Goal: Task Accomplishment & Management: Manage account settings

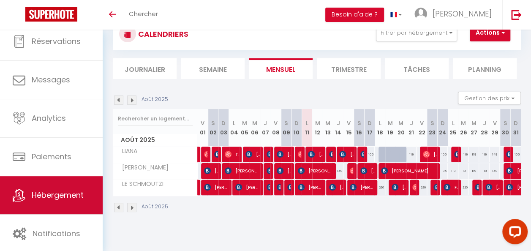
click at [56, 198] on span "Hébergement" at bounding box center [58, 195] width 52 height 11
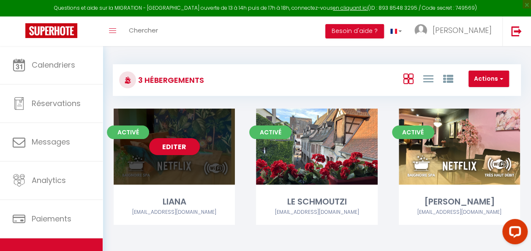
click at [177, 143] on link "Editer" at bounding box center [174, 146] width 51 height 17
select select "3"
select select "2"
select select "1"
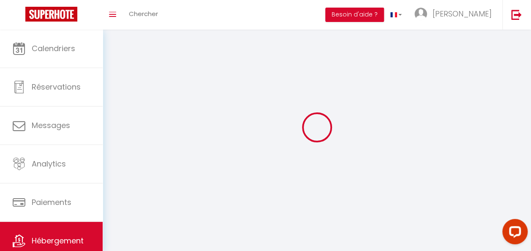
select select
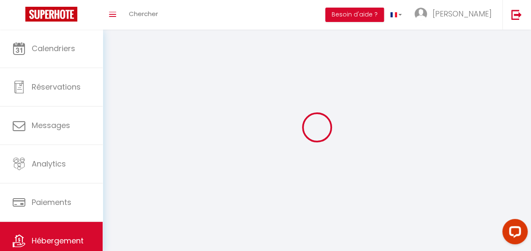
select select
checkbox input "false"
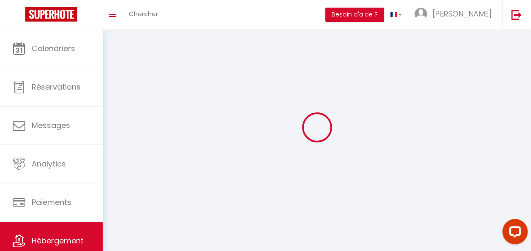
checkbox input "false"
select select
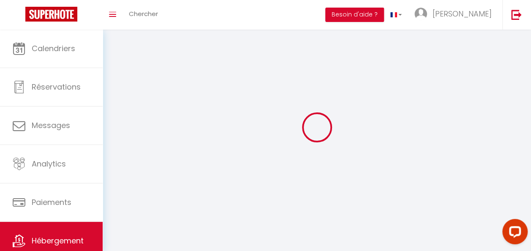
select select
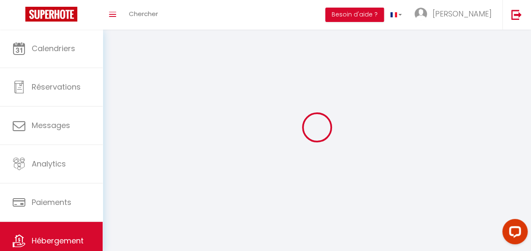
checkbox input "false"
select select
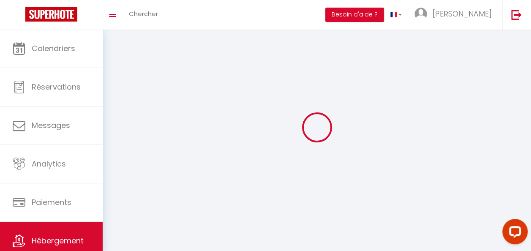
select select
select select "28"
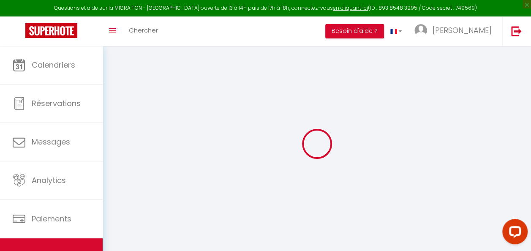
select select
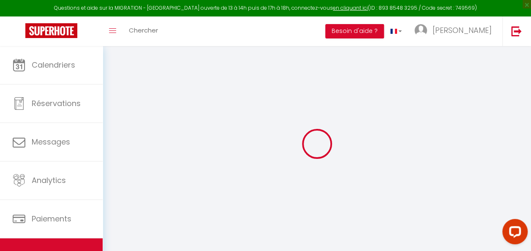
select select
checkbox input "false"
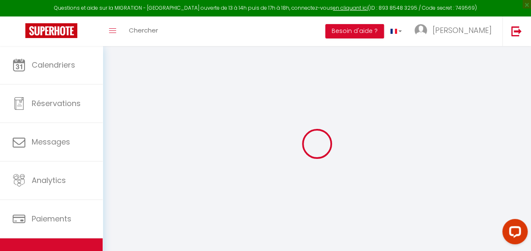
select select
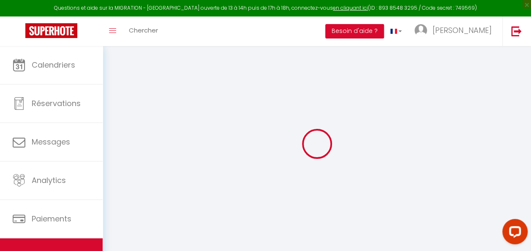
select select
checkbox input "false"
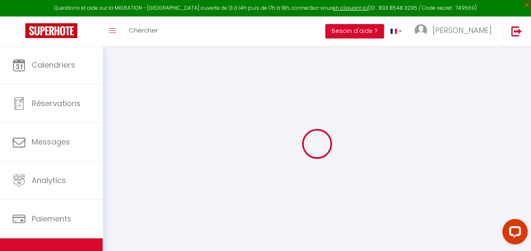
checkbox input "false"
select select
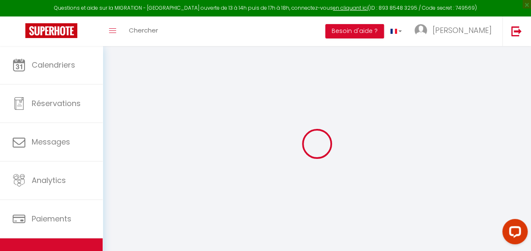
select select
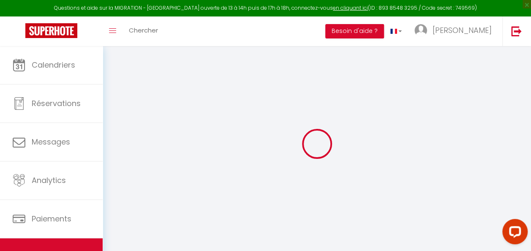
checkbox input "false"
select select
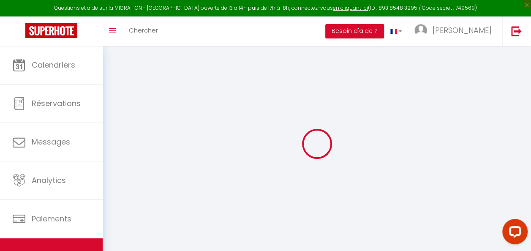
select select
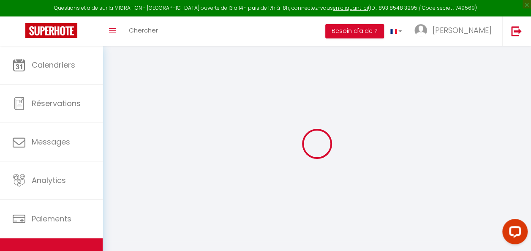
select select
checkbox input "false"
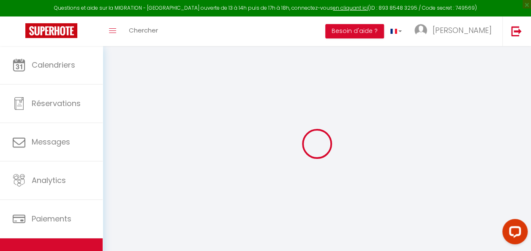
checkbox input "false"
select select
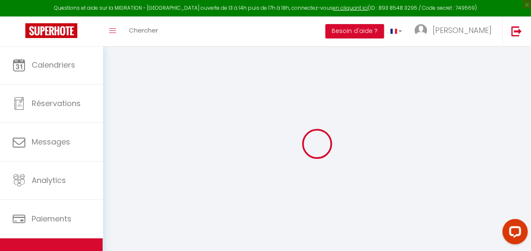
select select
checkbox input "false"
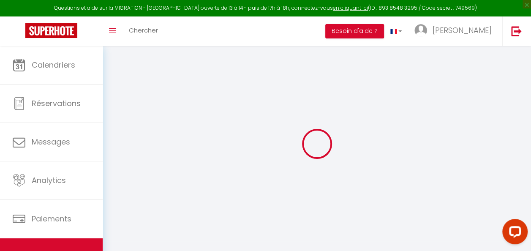
checkbox input "false"
select select
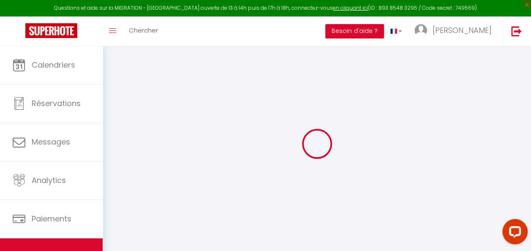
type input "LIANA"
type input "[PERSON_NAME]"
select select "houses"
select select "2"
type input "129"
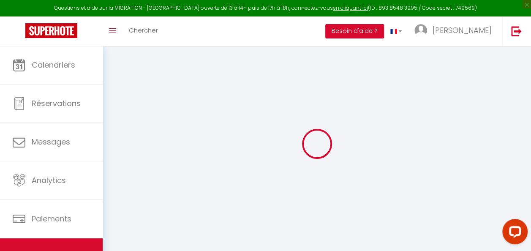
type input "30"
type input "500"
select select
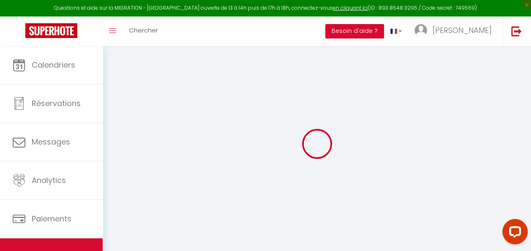
select select
type input "[STREET_ADDRESS]"
type input "68590"
type input "Rorschwihr"
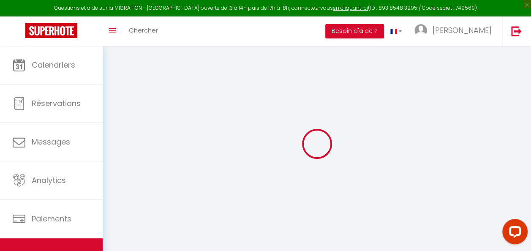
type input "[EMAIL_ADDRESS][DOMAIN_NAME]"
select select
checkbox input "false"
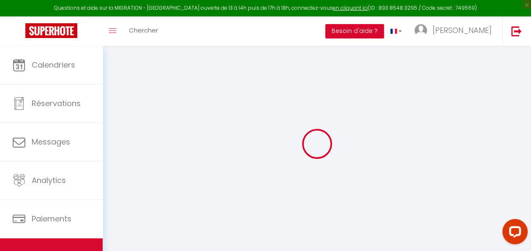
checkbox input "false"
select select
type input "0"
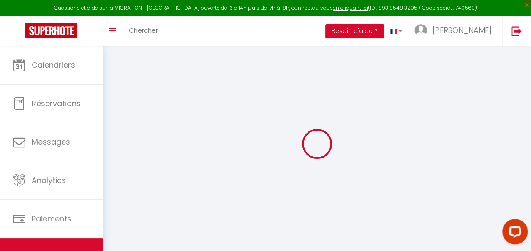
type input "0"
select select "+ 18 %"
select select "+ 28 %"
select select
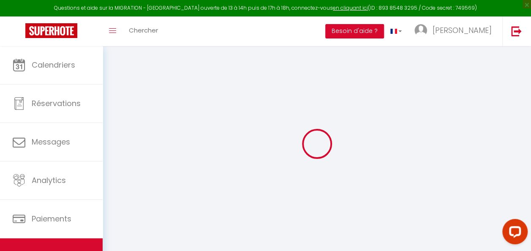
select select
checkbox input "false"
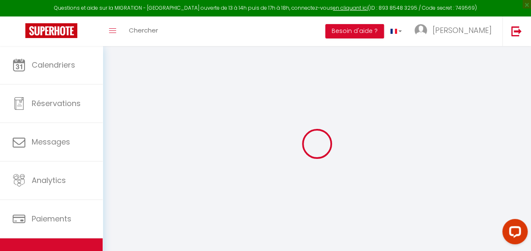
select select "6823-1282024569212937482"
select select "365"
select select "well_reviewed_guests"
select select "EUR"
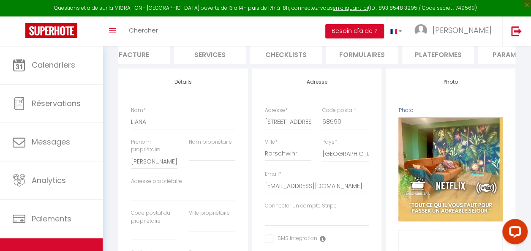
scroll to position [0, 220]
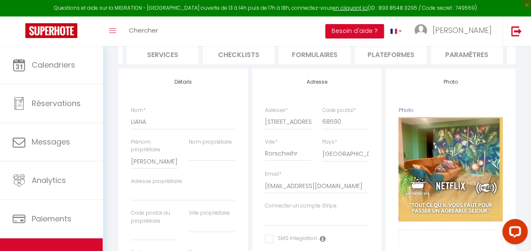
click at [391, 51] on li "Plateformes" at bounding box center [391, 53] width 72 height 21
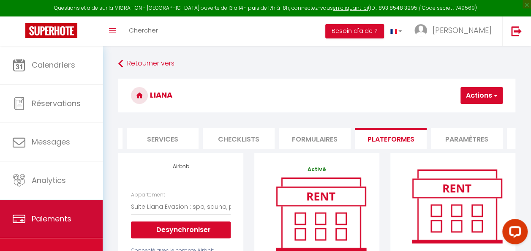
scroll to position [42, 0]
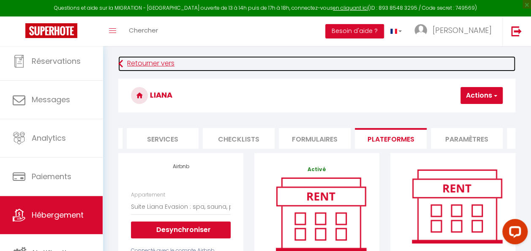
click at [125, 65] on link "Retourner vers" at bounding box center [316, 63] width 397 height 15
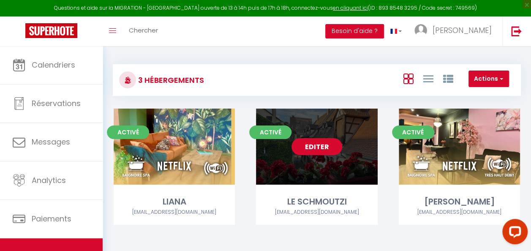
click at [318, 153] on link "Editer" at bounding box center [316, 146] width 51 height 17
select select "3"
select select "2"
select select "1"
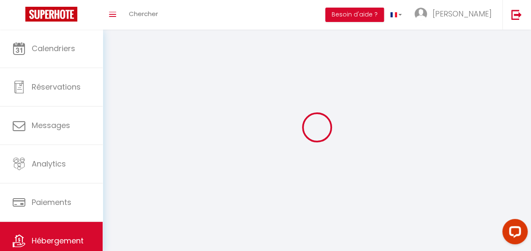
select select
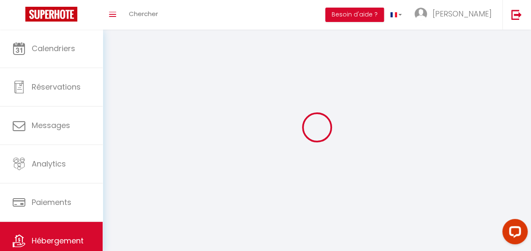
select select
checkbox input "false"
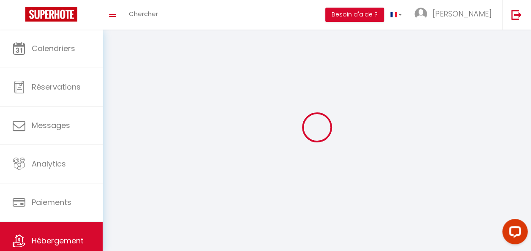
select select
select select "1"
select select "28"
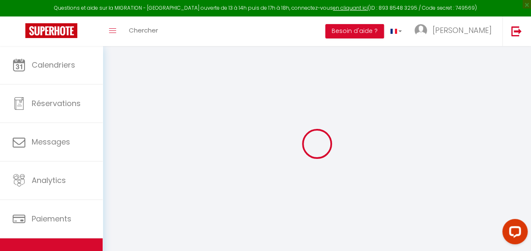
select select "+ 10 %"
select select "+ 20 %"
select select "+ 15 %"
select select "16:00"
select select "23:45"
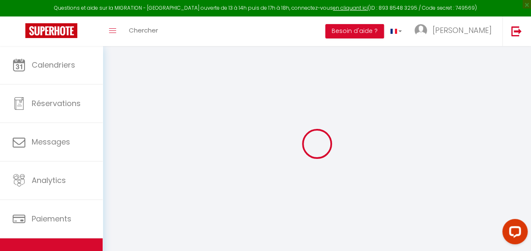
select select "11:00"
select select "30"
select select "120"
select select
checkbox input "false"
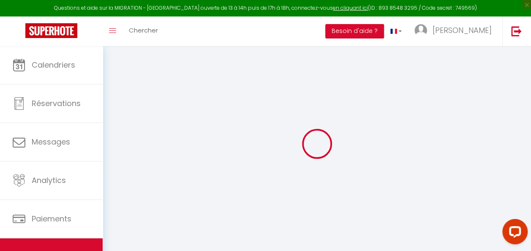
checkbox input "false"
select select "6823-1429851987920512002"
select select "365"
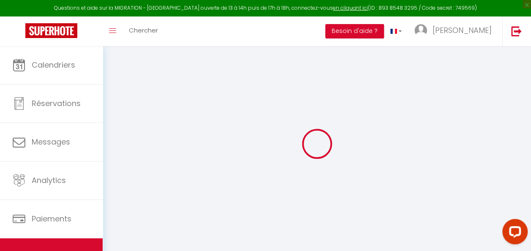
select select "EUR"
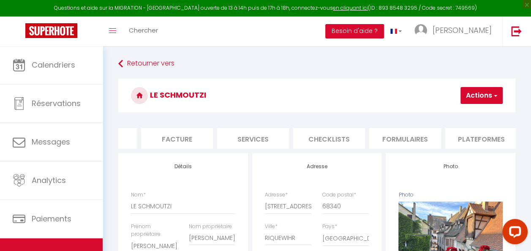
scroll to position [0, 135]
click at [473, 133] on li "Plateformes" at bounding box center [475, 138] width 72 height 21
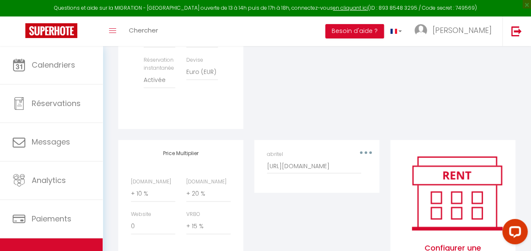
scroll to position [380, 0]
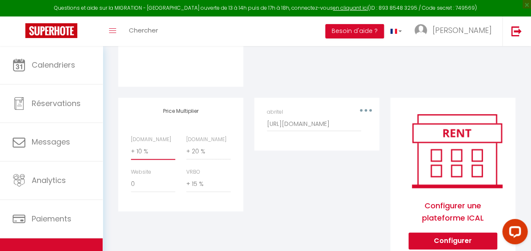
click at [149, 160] on select "0 + 1 % + 2 % + 3 % + 4 % + 5 % + 6 % + 7 % + 8 % + 9 %" at bounding box center [153, 152] width 44 height 16
select select "+ 15 %"
click at [131, 149] on select "0 + 1 % + 2 % + 3 % + 4 % + 5 % + 6 % + 7 % + 8 % + 9 %" at bounding box center [153, 152] width 44 height 16
click at [203, 160] on select "0 + 1 % + 2 % + 3 % + 4 % + 5 % + 6 % + 7 % + 8 % + 9 %" at bounding box center [208, 152] width 44 height 16
select select "+ 22 %"
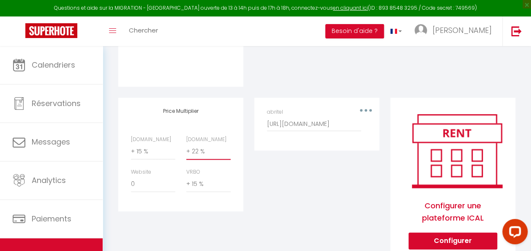
click at [186, 149] on select "0 + 1 % + 2 % + 3 % + 4 % + 5 % + 6 % + 7 % + 8 % + 9 %" at bounding box center [208, 152] width 44 height 16
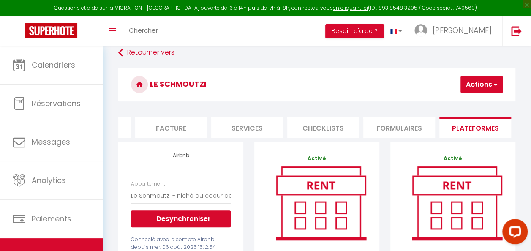
scroll to position [0, 0]
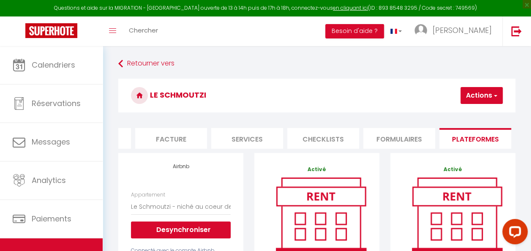
click at [484, 93] on button "Actions" at bounding box center [481, 95] width 42 height 17
click at [457, 114] on link "Enregistrer" at bounding box center [468, 114] width 67 height 11
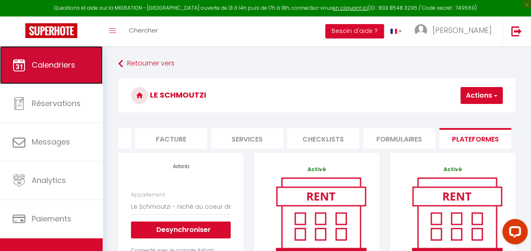
click at [55, 74] on link "Calendriers" at bounding box center [51, 65] width 103 height 38
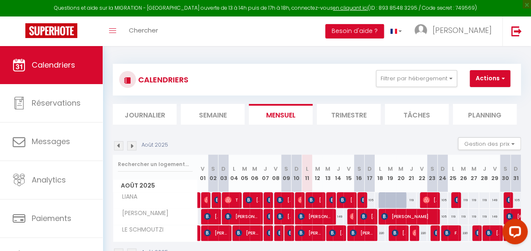
scroll to position [46, 0]
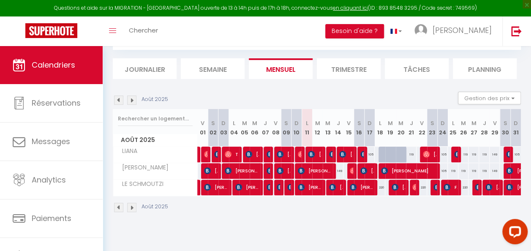
click at [337, 71] on li "Trimestre" at bounding box center [349, 68] width 64 height 21
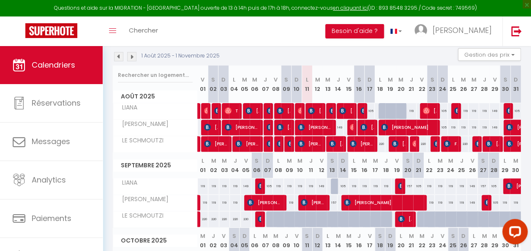
scroll to position [130, 0]
